Goal: Obtain resource: Download file/media

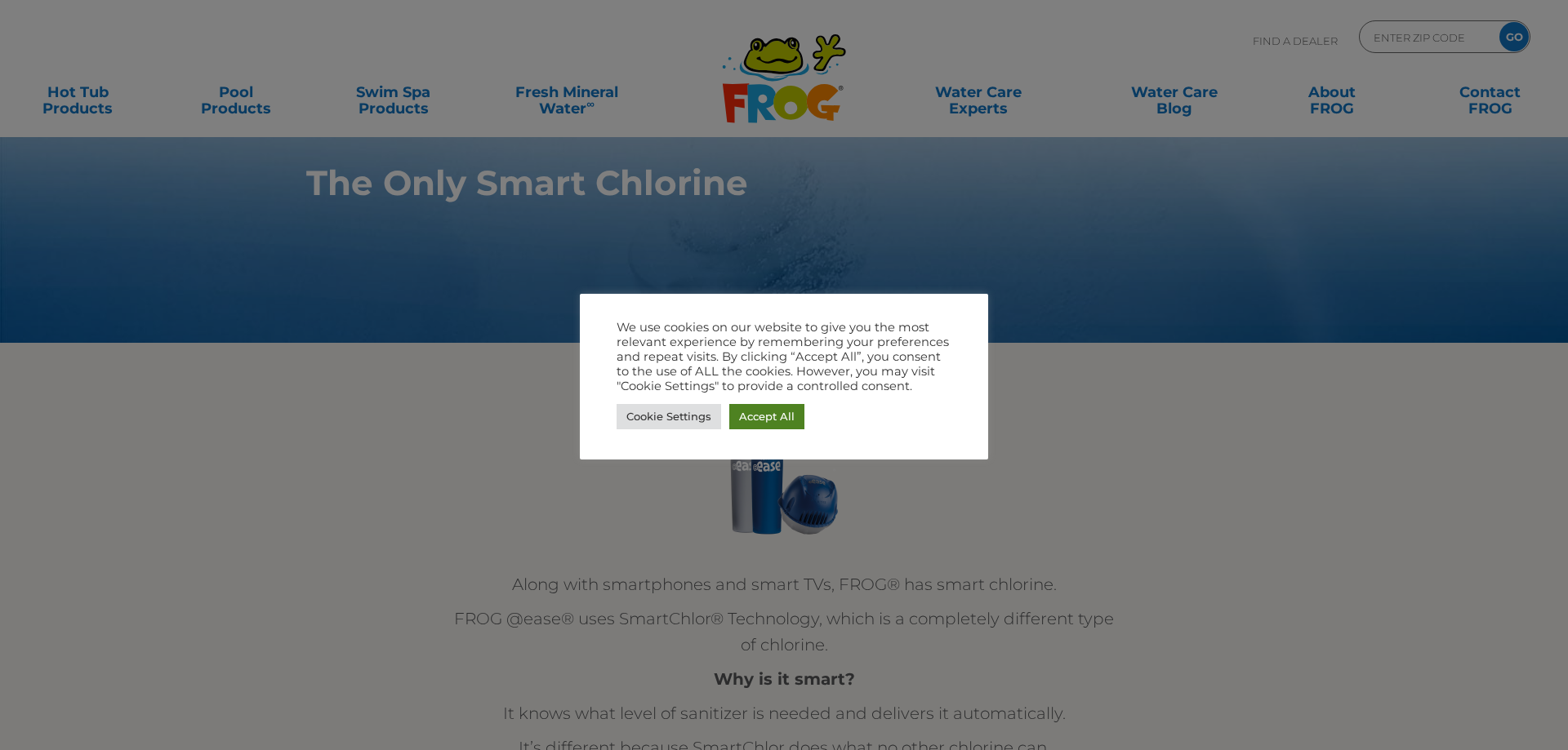
click at [776, 418] on link "Accept All" at bounding box center [766, 417] width 75 height 25
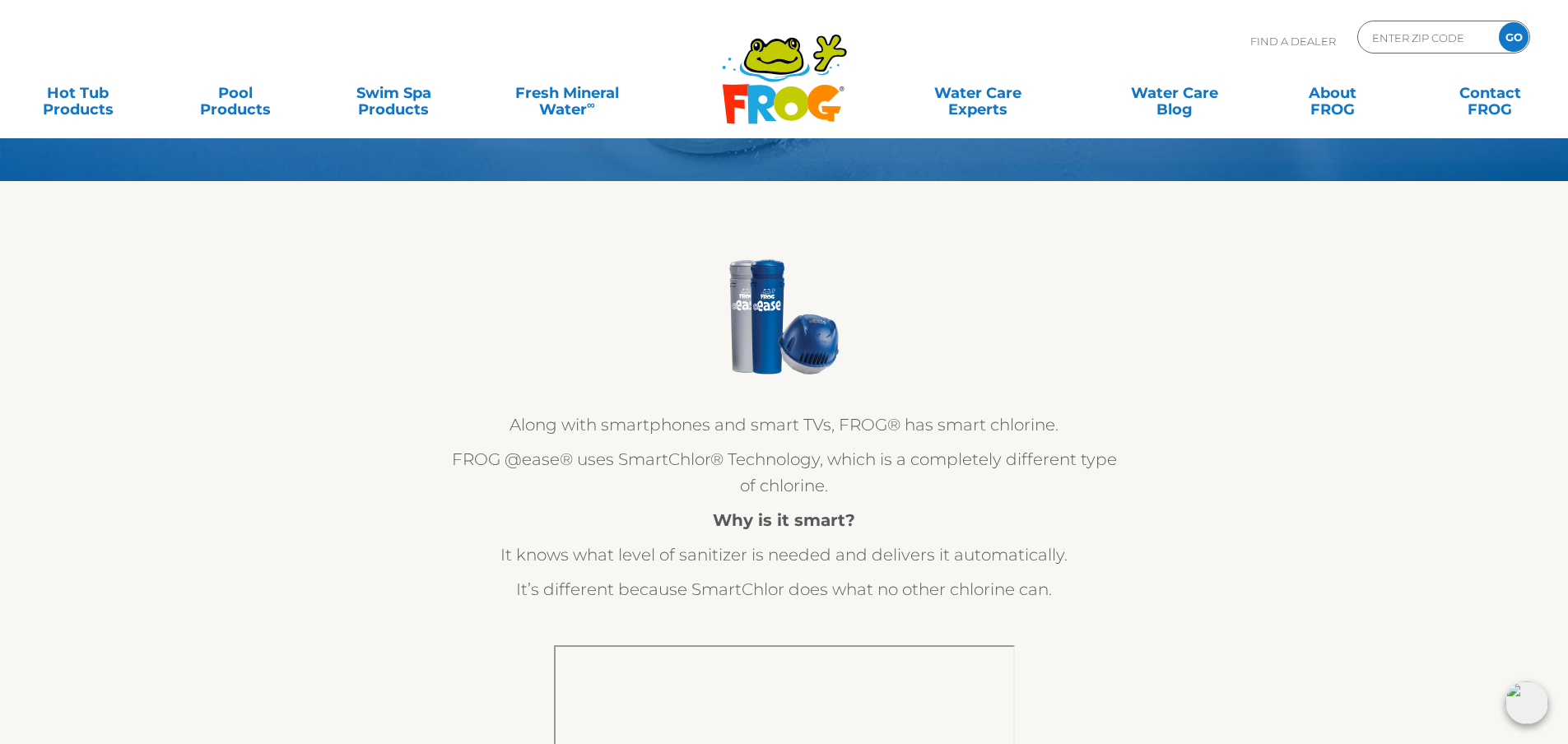
scroll to position [83, 0]
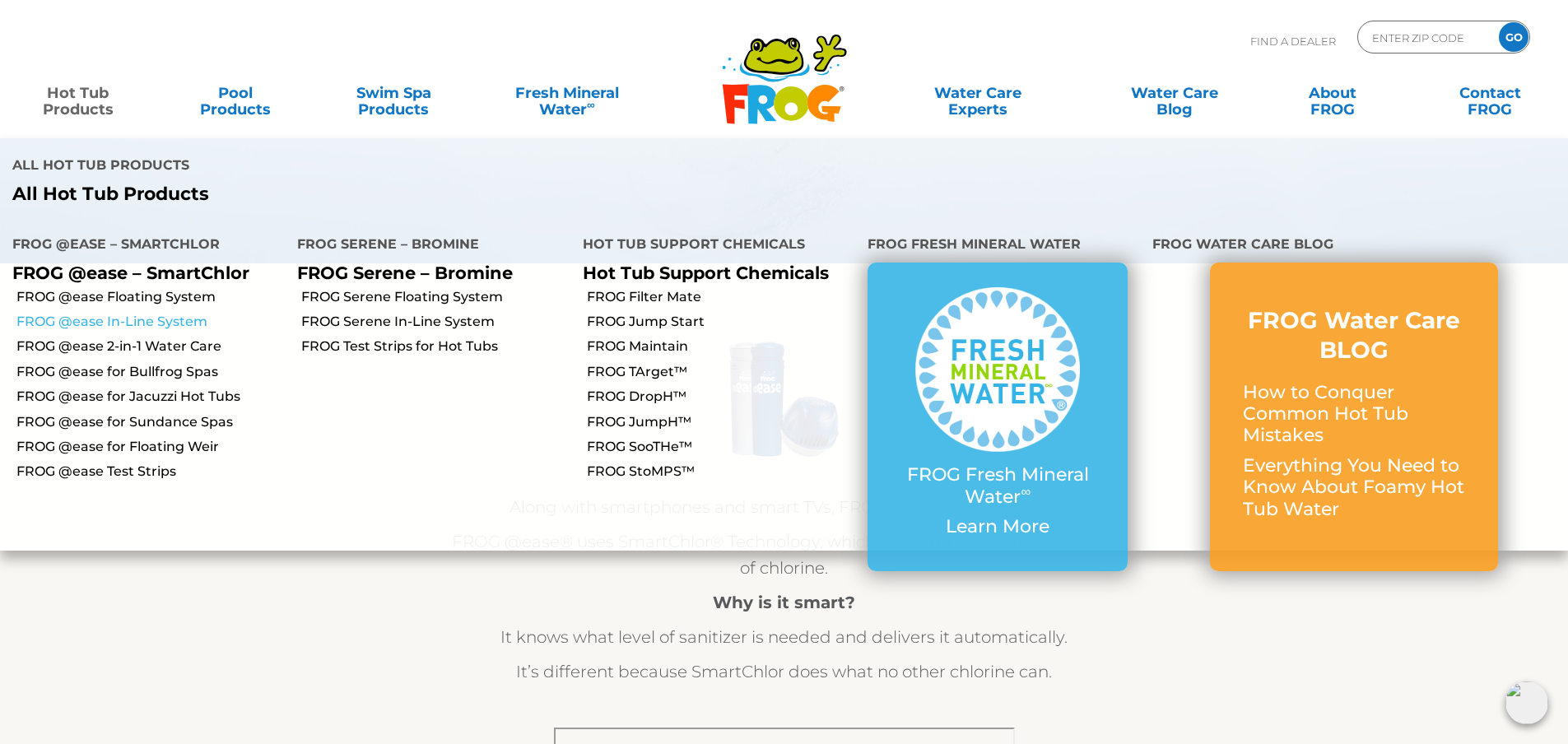
click at [144, 313] on link "FROG @ease In-Line System" at bounding box center [150, 321] width 269 height 18
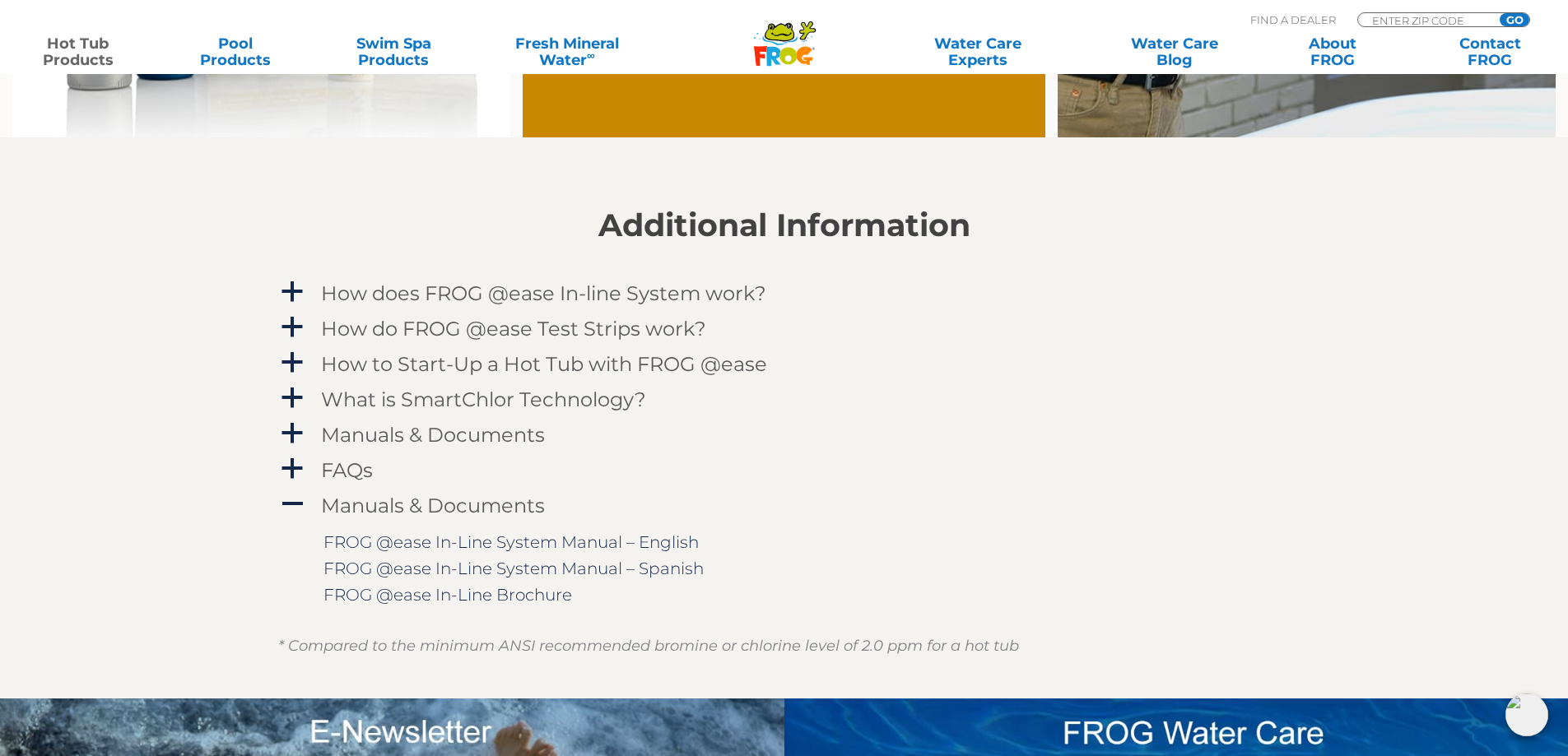
scroll to position [1646, 0]
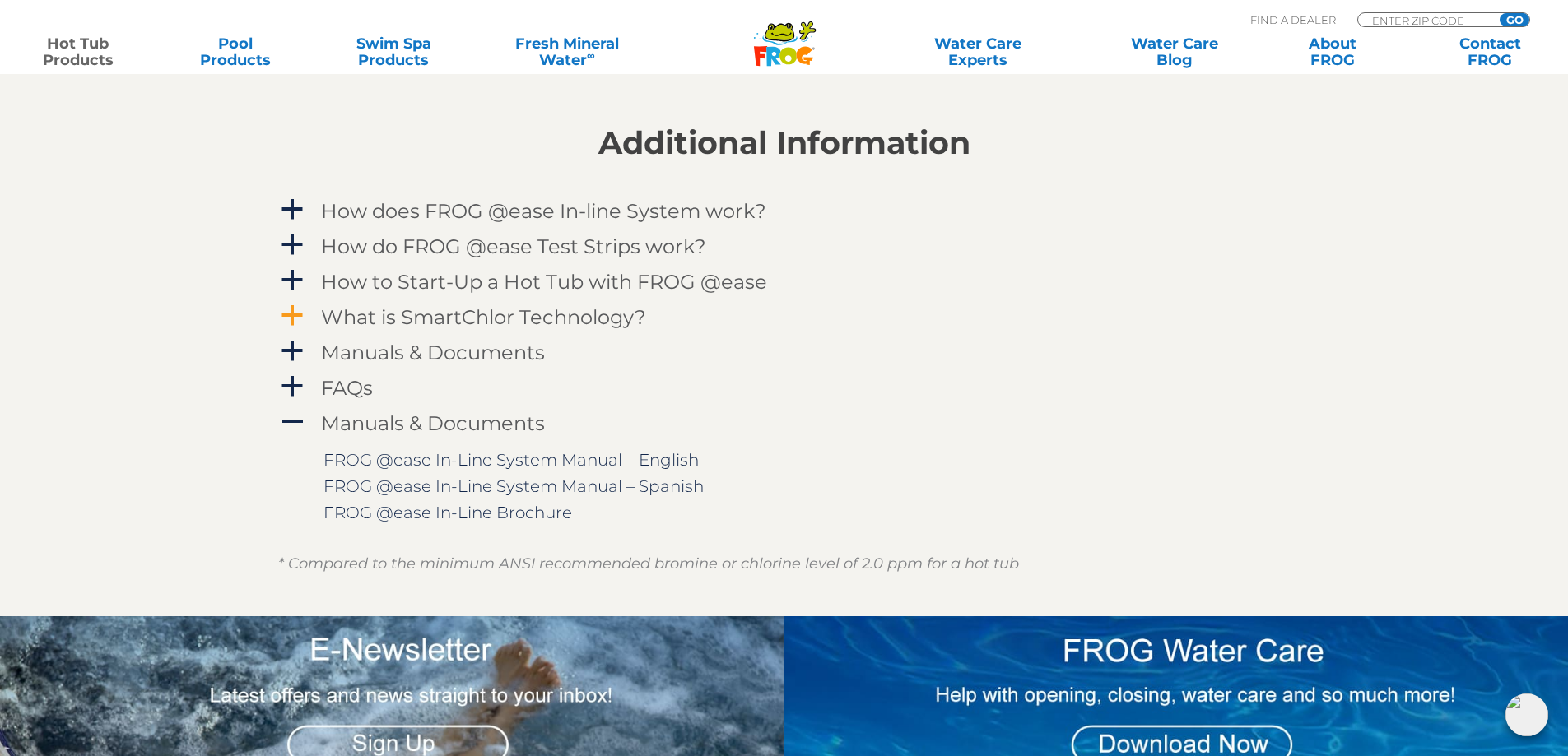
click at [398, 317] on h4 "What is SmartChlor Technology?" at bounding box center [483, 317] width 325 height 22
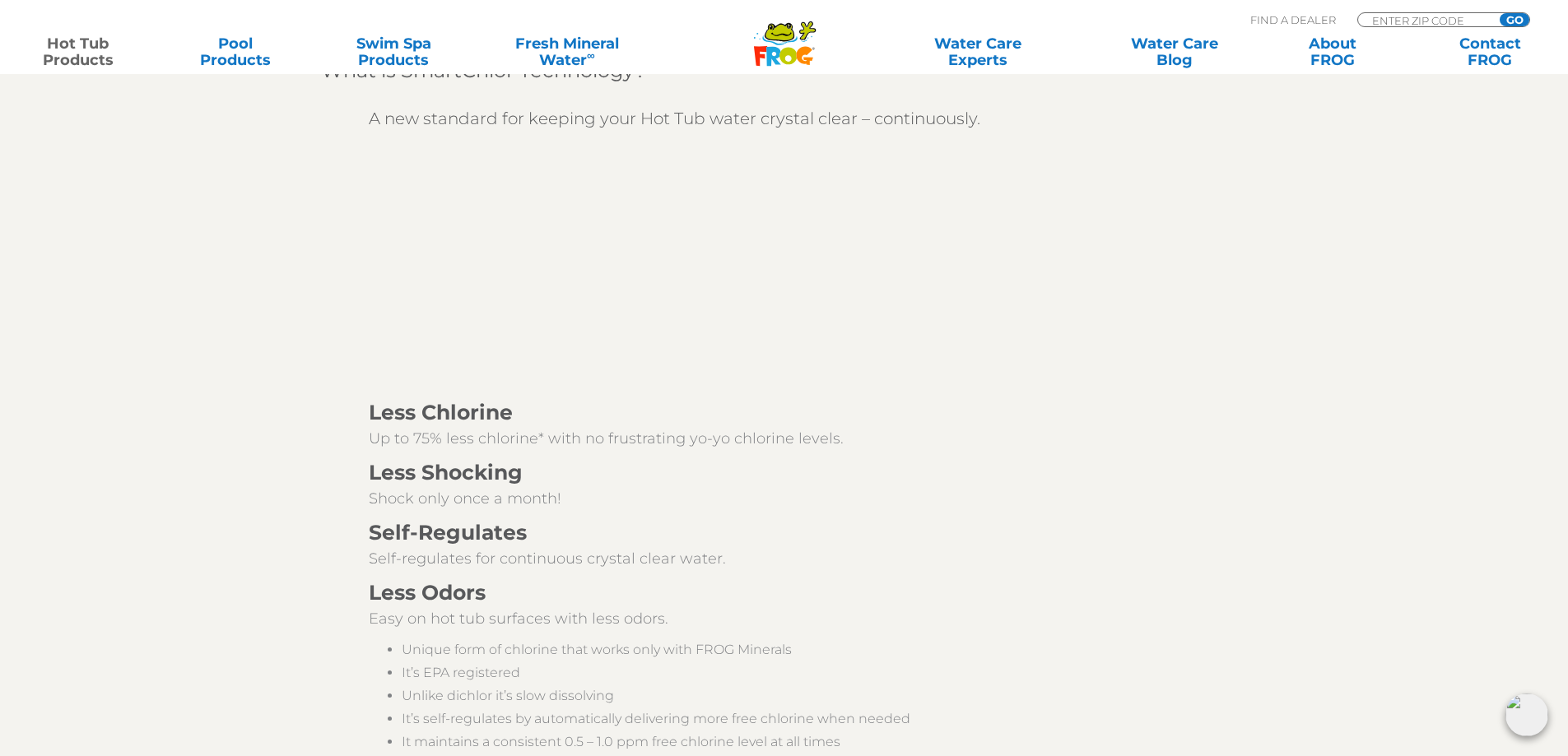
scroll to position [2057, 0]
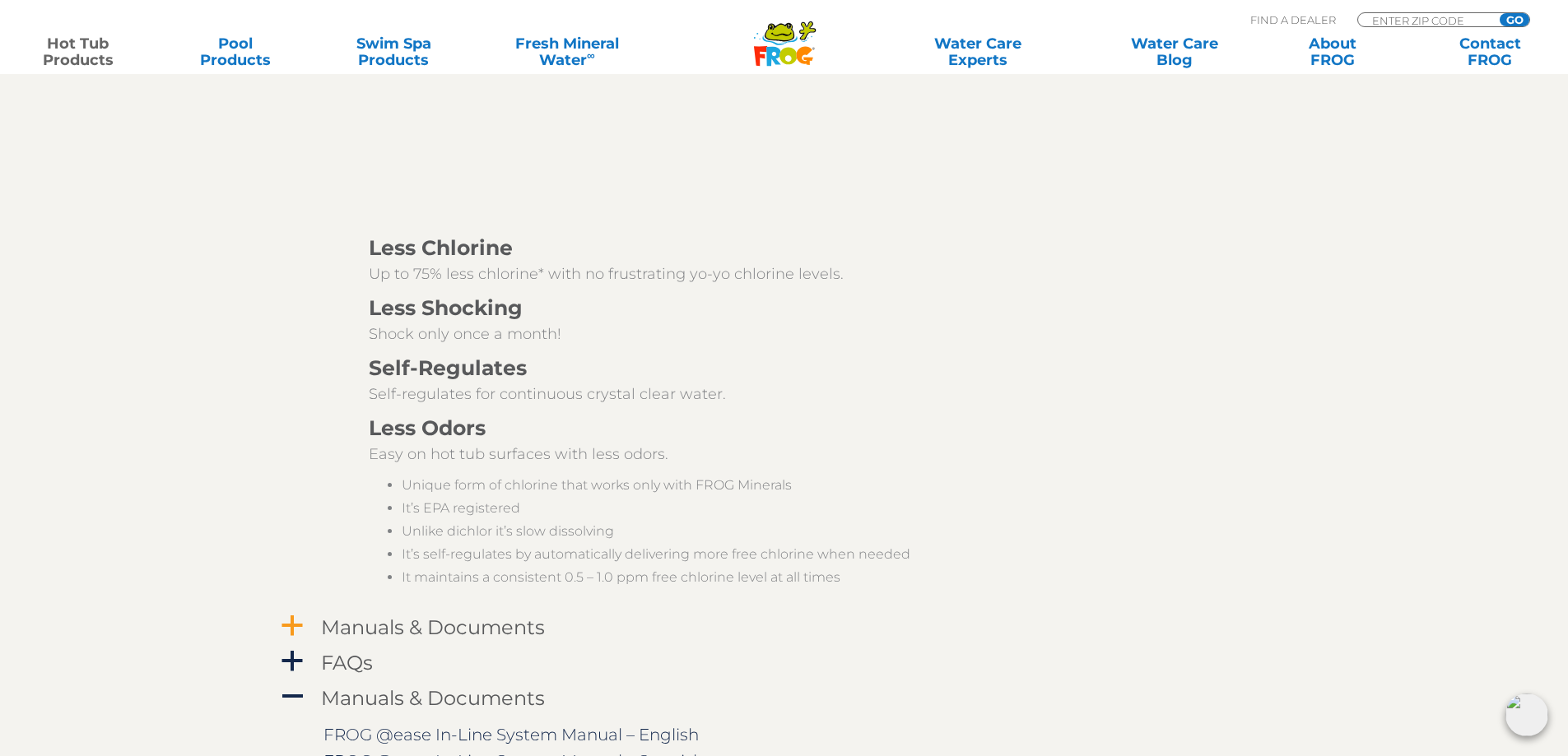
click at [437, 630] on h4 "Manuals & Documents" at bounding box center [433, 627] width 224 height 22
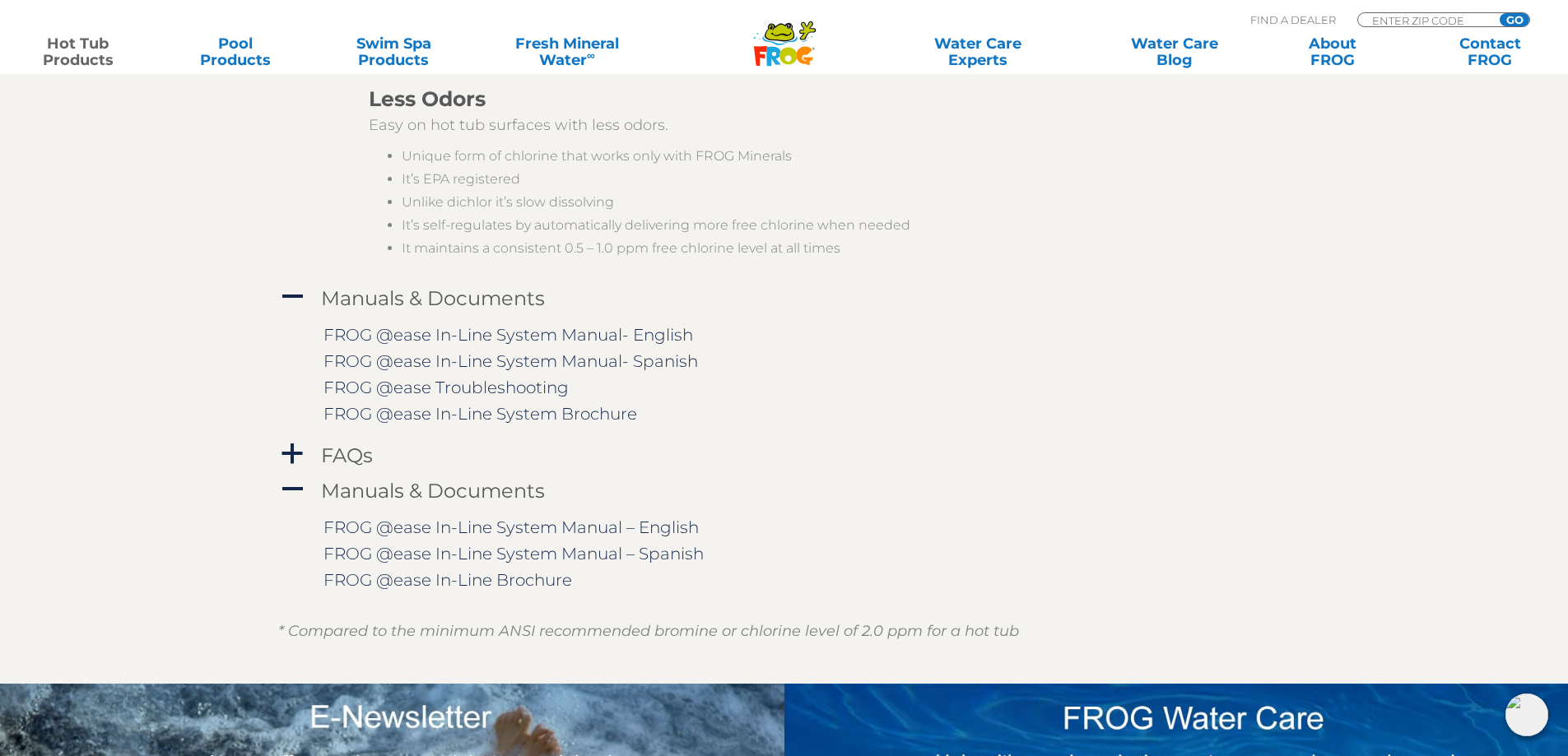
scroll to position [2468, 0]
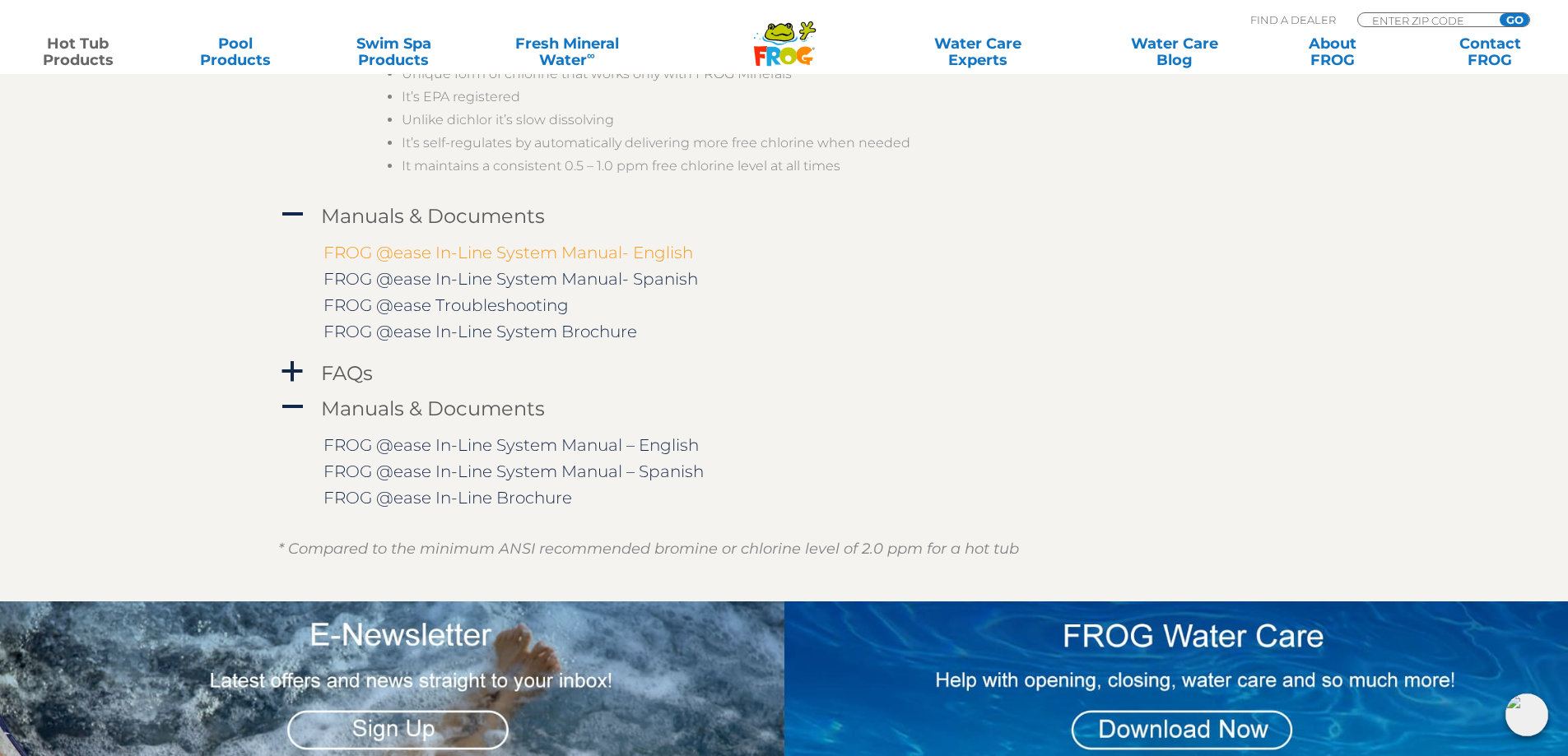
click at [547, 247] on link "FROG @ease In-Line System Manual- English" at bounding box center [508, 252] width 370 height 20
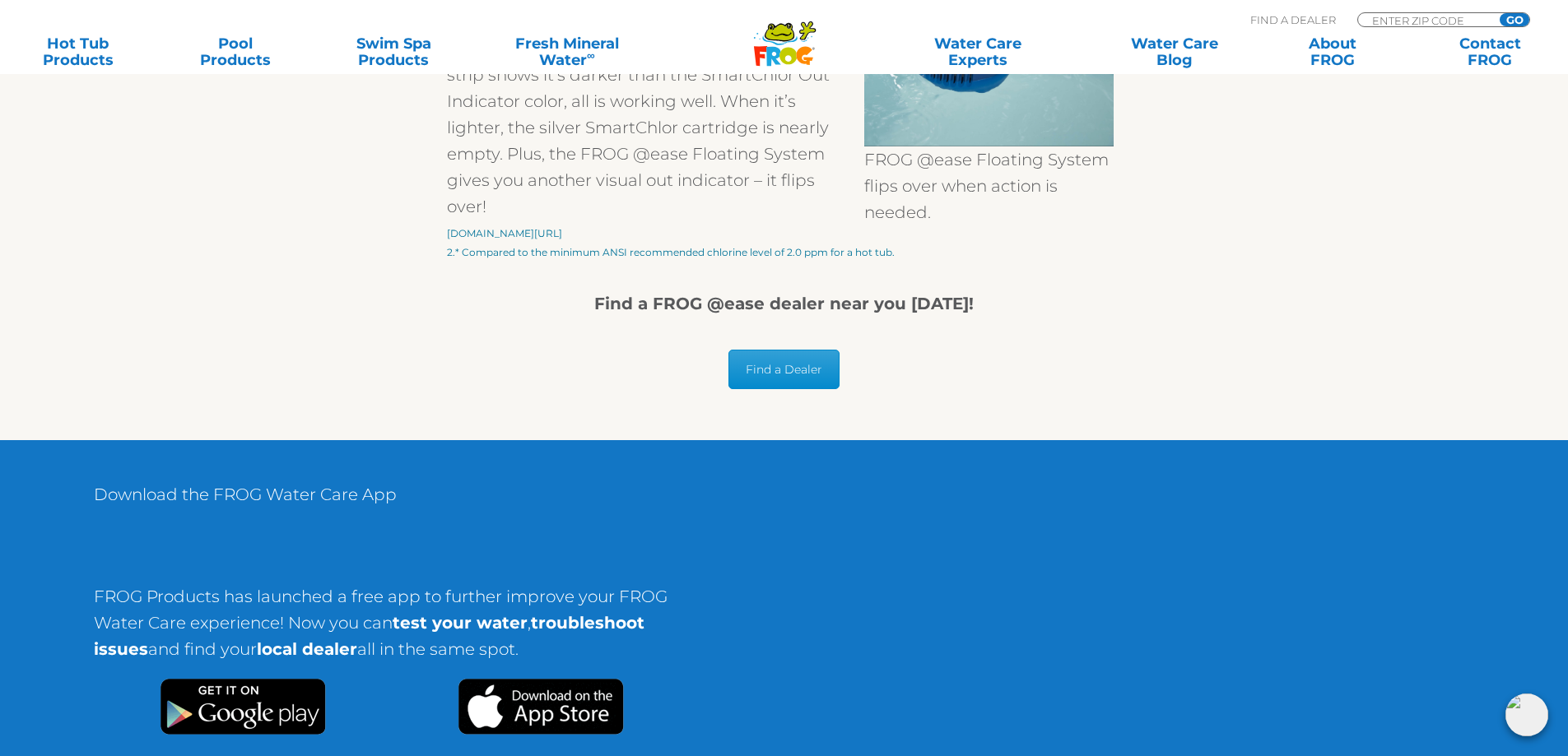
scroll to position [2468, 0]
